Goal: Find specific page/section: Find specific page/section

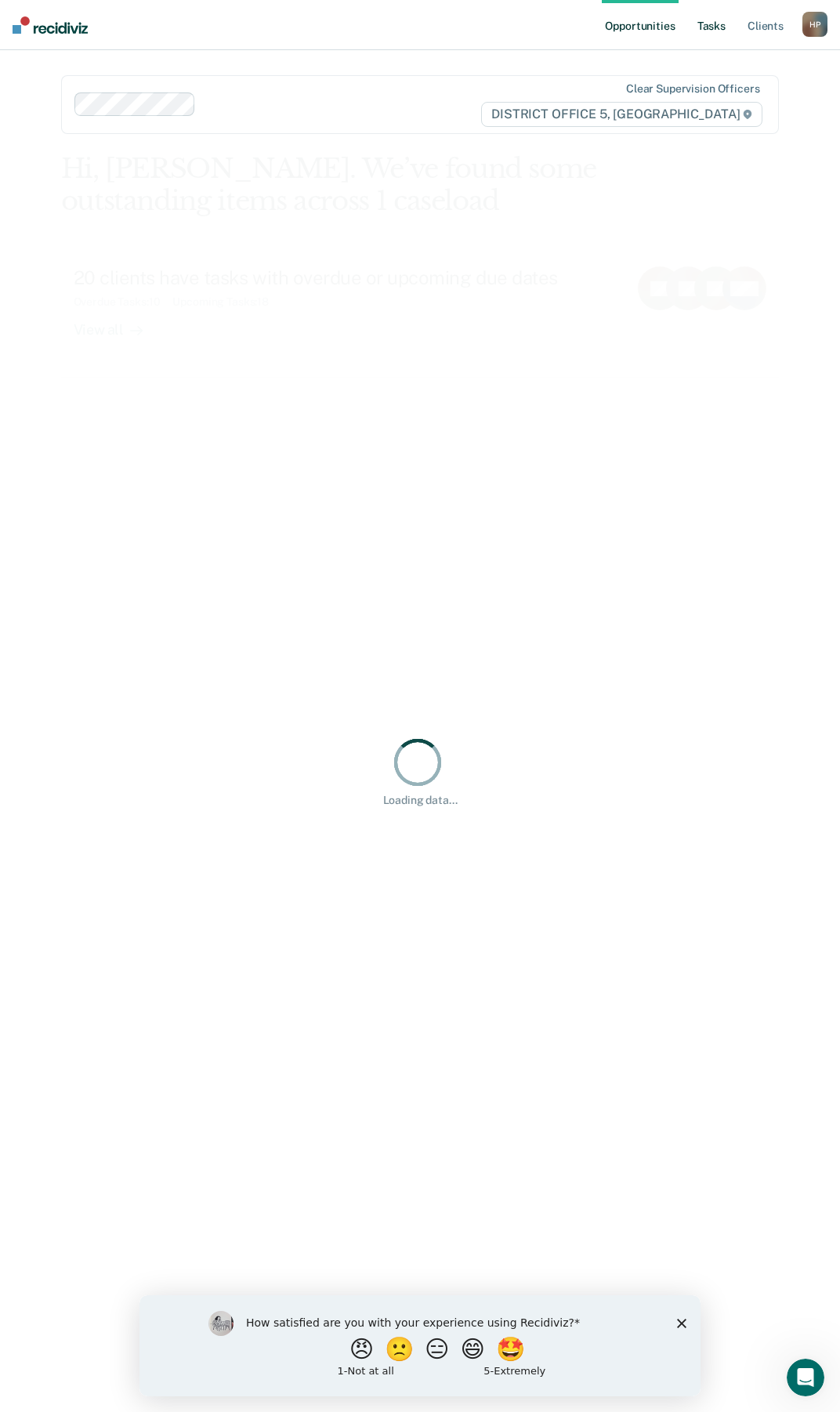
click at [716, 30] on link "Tasks" at bounding box center [711, 25] width 35 height 50
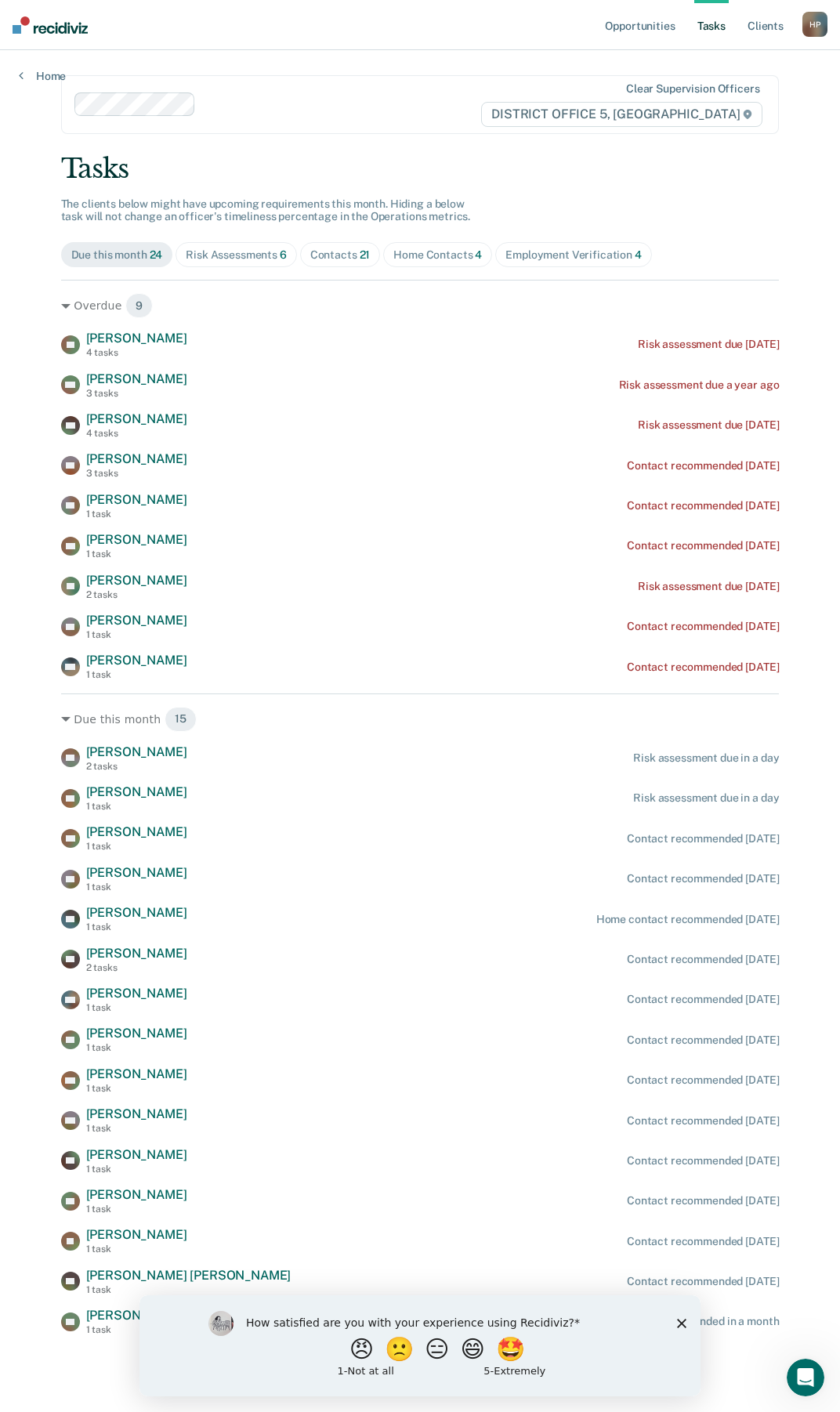
click at [254, 256] on div "Risk Assessments 6" at bounding box center [236, 255] width 101 height 14
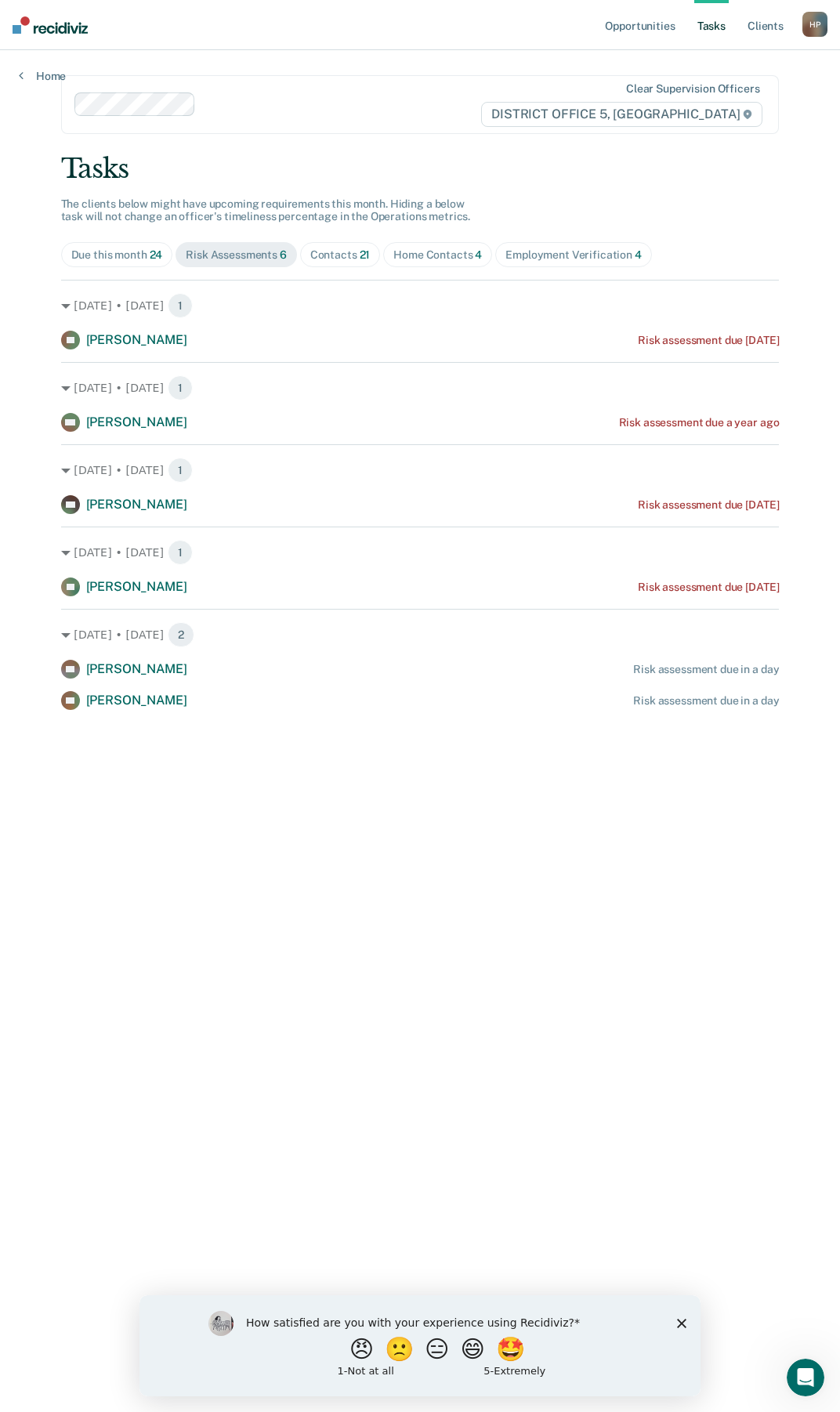
click at [406, 257] on div "Home Contacts 4" at bounding box center [438, 255] width 89 height 14
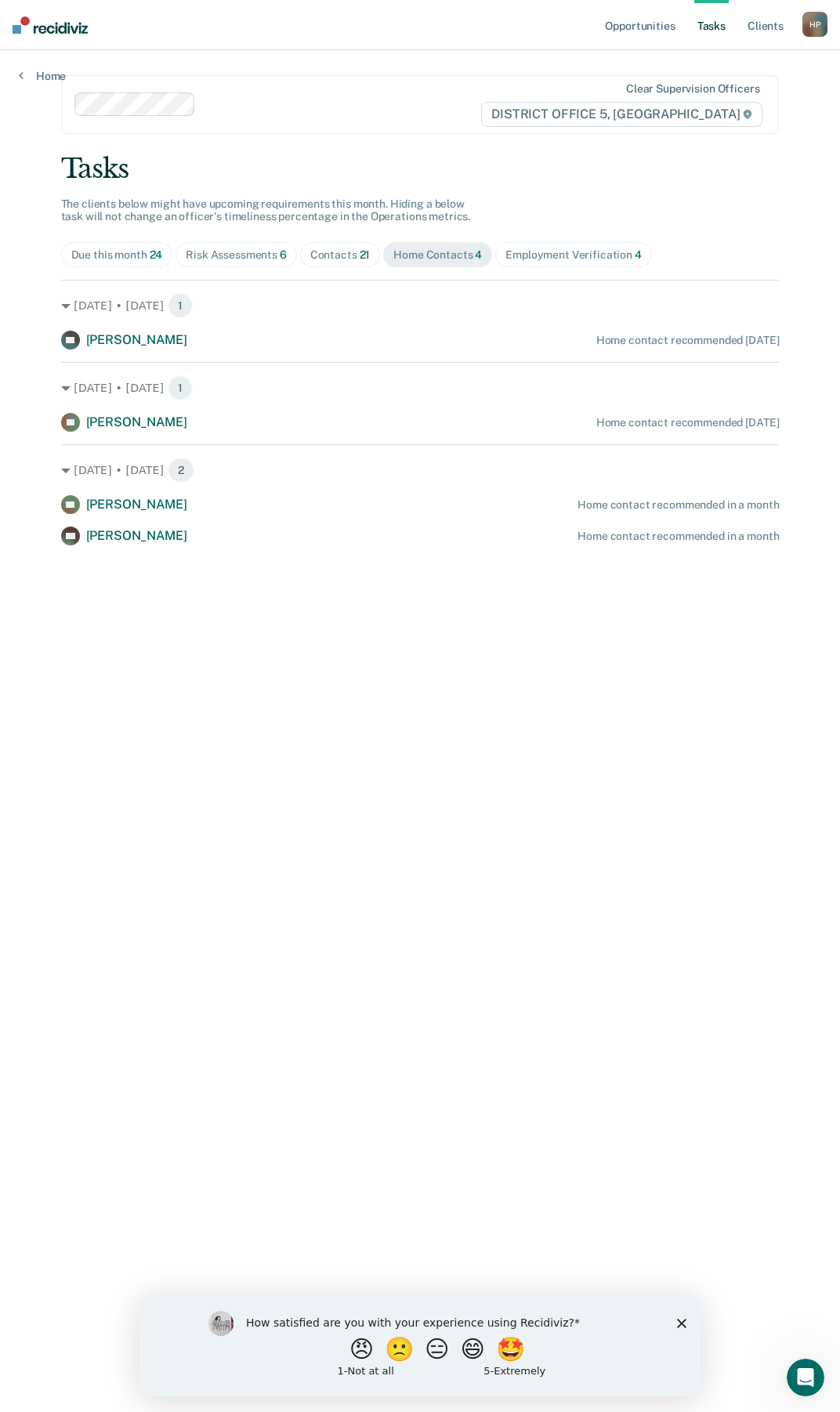
click at [333, 259] on div "Contacts 21" at bounding box center [340, 255] width 60 height 14
